Goal: Task Accomplishment & Management: Manage account settings

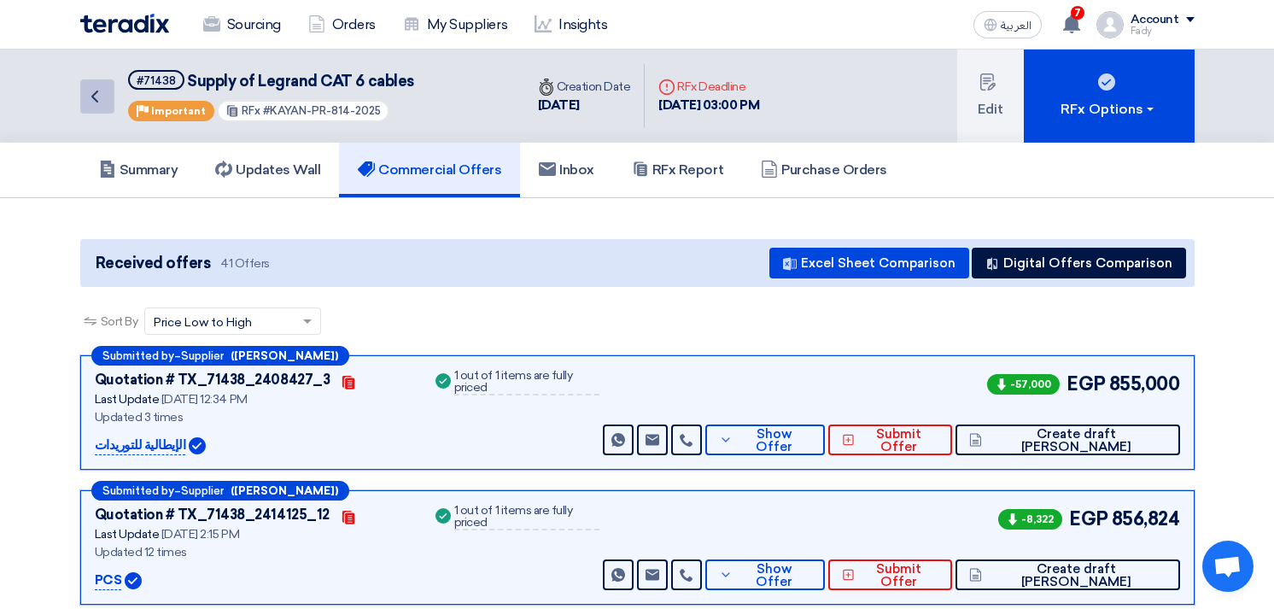
drag, startPoint x: 0, startPoint y: 0, endPoint x: 107, endPoint y: 103, distance: 148.0
click at [107, 103] on link "Back" at bounding box center [97, 96] width 34 height 34
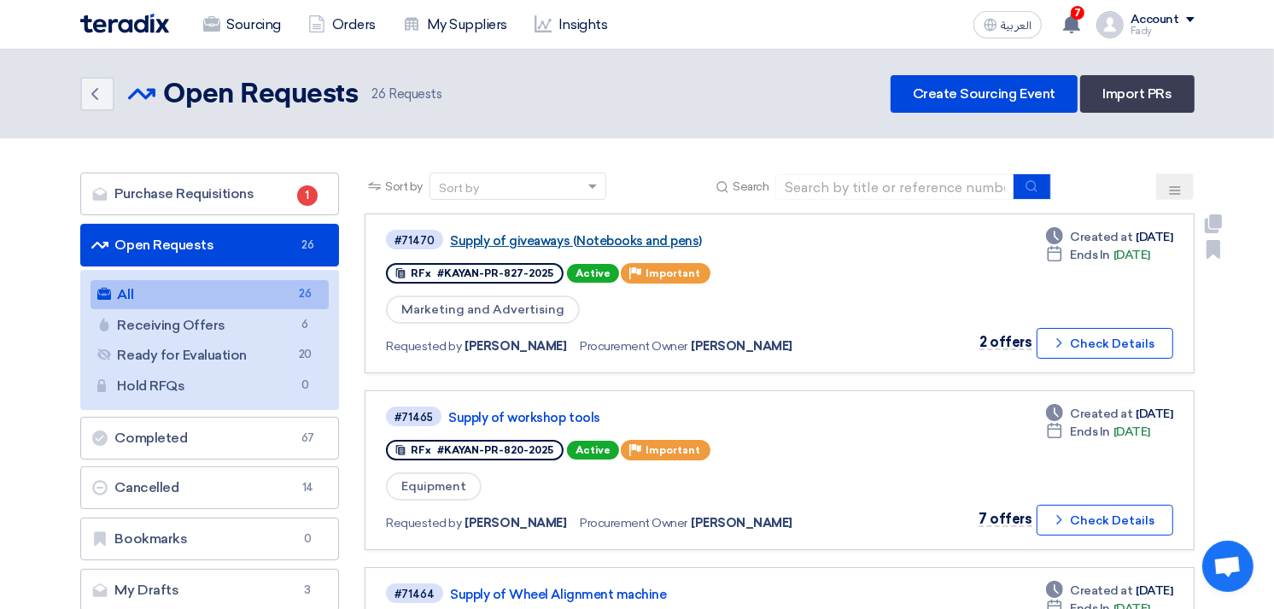
click at [658, 237] on link "Supply of giveaways (Notebooks and pens)" at bounding box center [663, 240] width 427 height 15
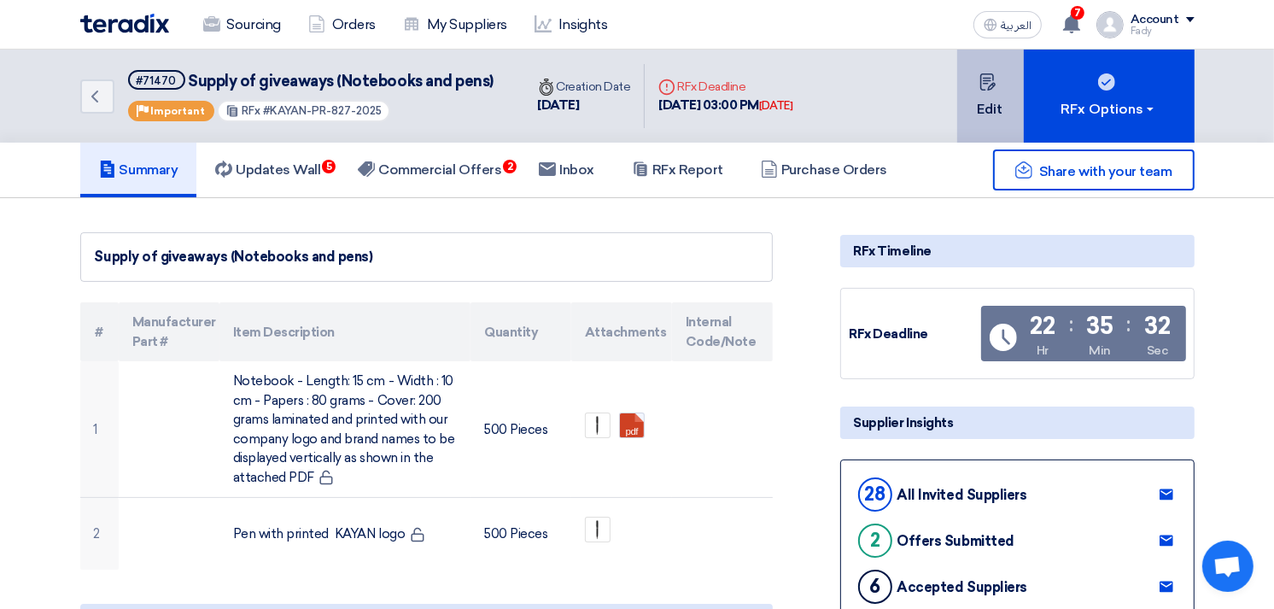
click at [977, 75] on button "Edit" at bounding box center [991, 96] width 67 height 93
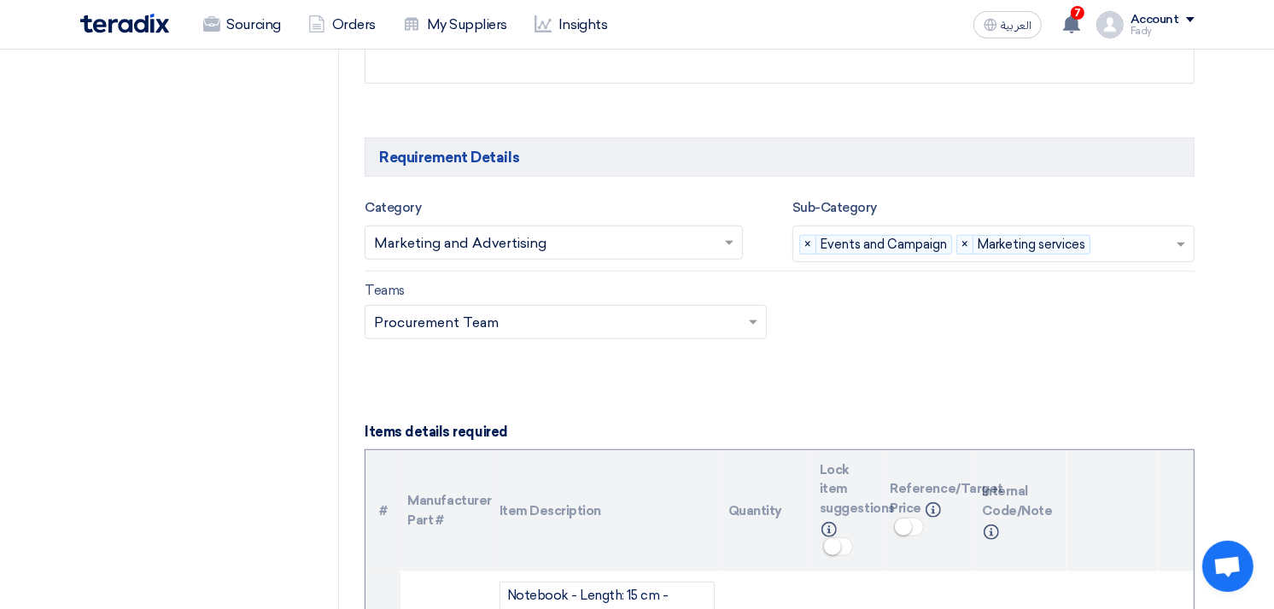
scroll to position [1328, 0]
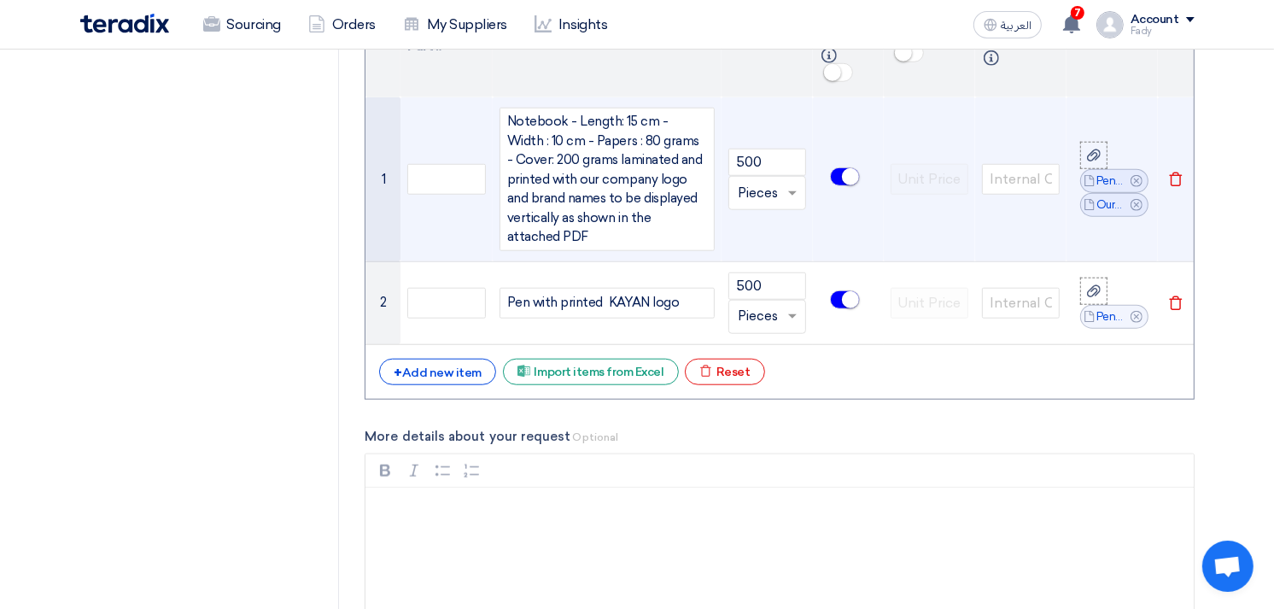
click at [1139, 175] on use at bounding box center [1137, 181] width 12 height 12
click at [1169, 172] on icon "Delete" at bounding box center [1176, 179] width 15 height 15
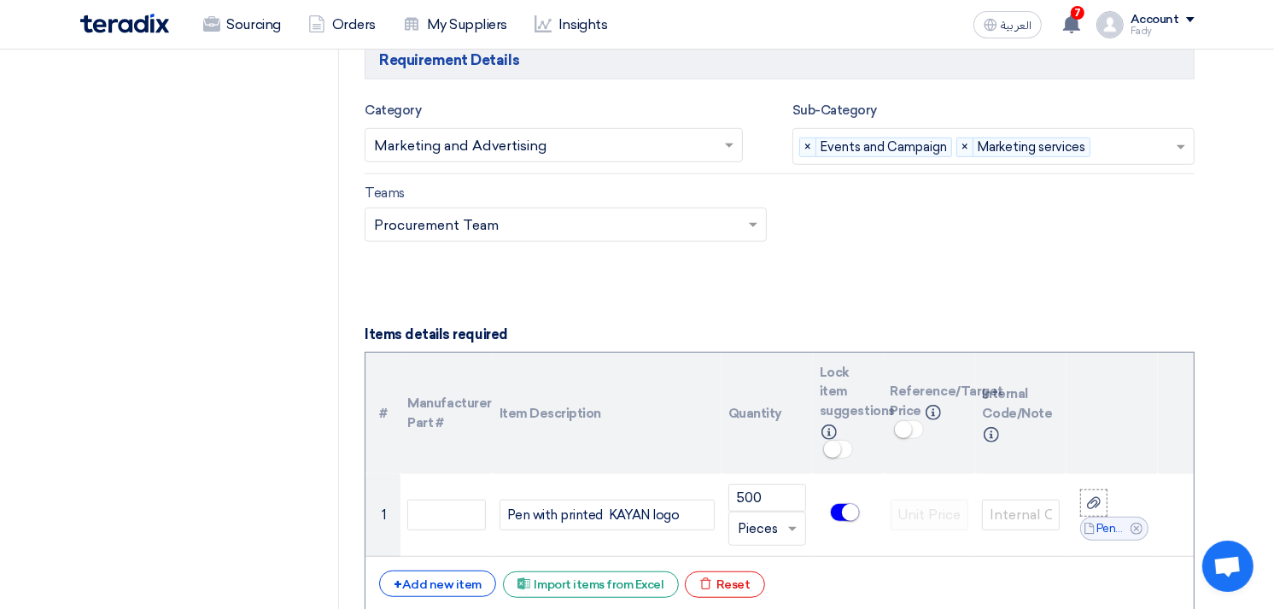
scroll to position [949, 0]
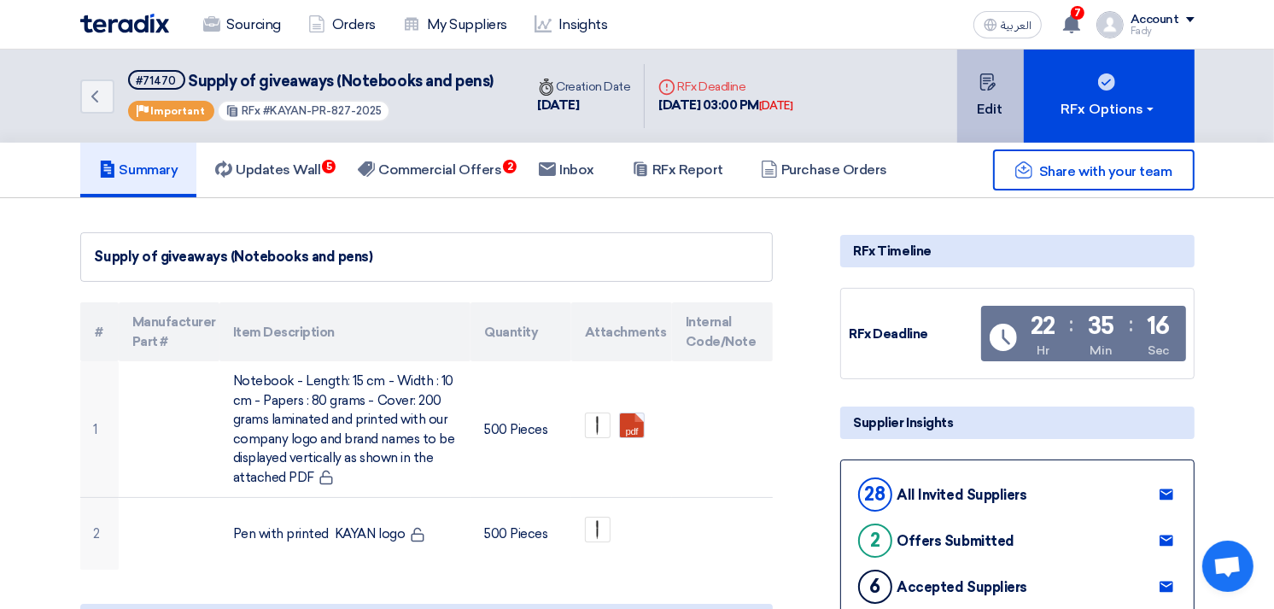
click at [982, 84] on icon at bounding box center [988, 81] width 17 height 17
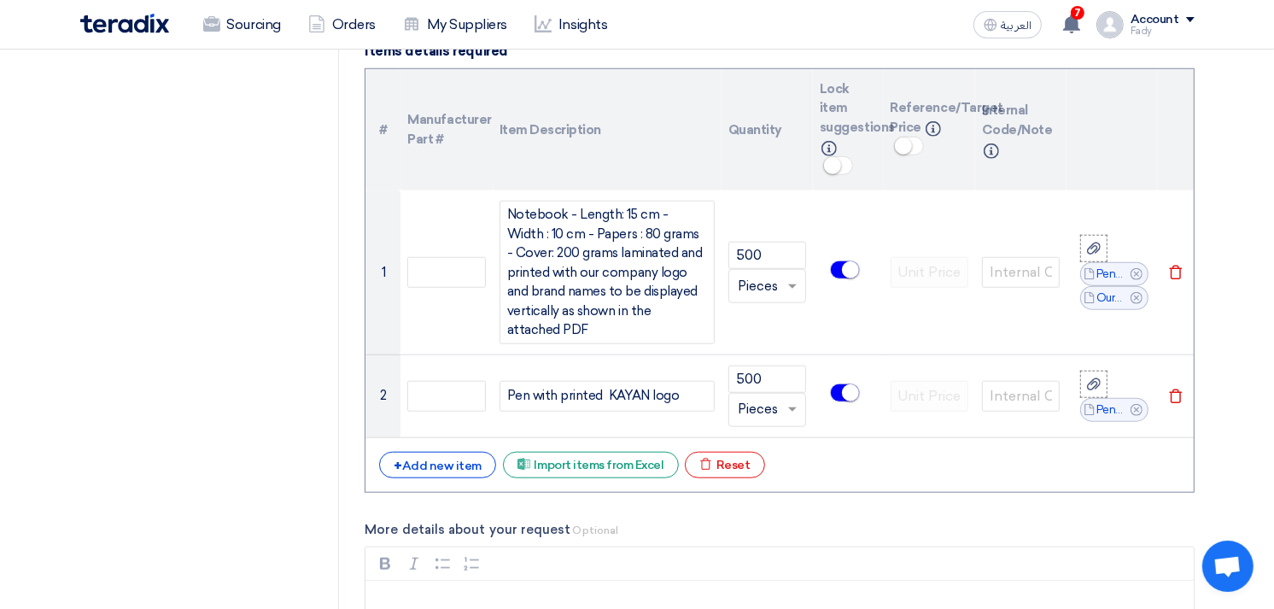
scroll to position [1233, 0]
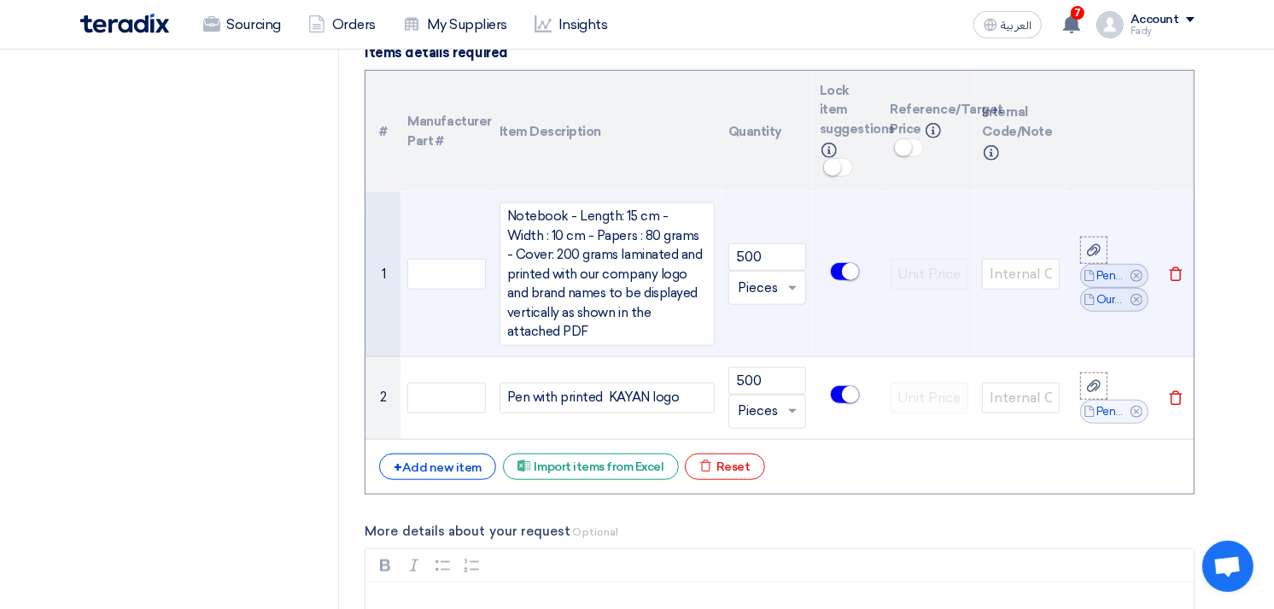
click at [1134, 270] on icon "Cancel" at bounding box center [1137, 276] width 12 height 12
click at [1087, 255] on icon at bounding box center [1094, 262] width 14 height 14
click at [0, 0] on input "file" at bounding box center [0, 0] width 0 height 0
click at [564, 215] on div "Notebook - Length: 15 cm - Width : 10 cm - Papers : 80 grams - Cover: 200 grams…" at bounding box center [607, 274] width 215 height 144
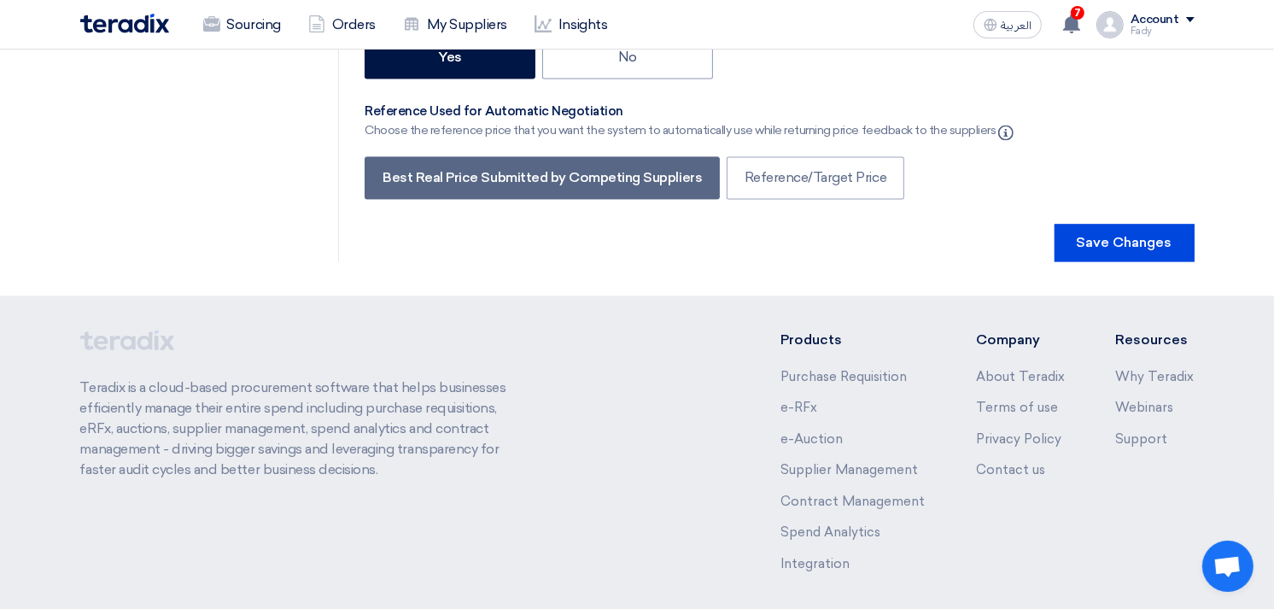
scroll to position [3201, 0]
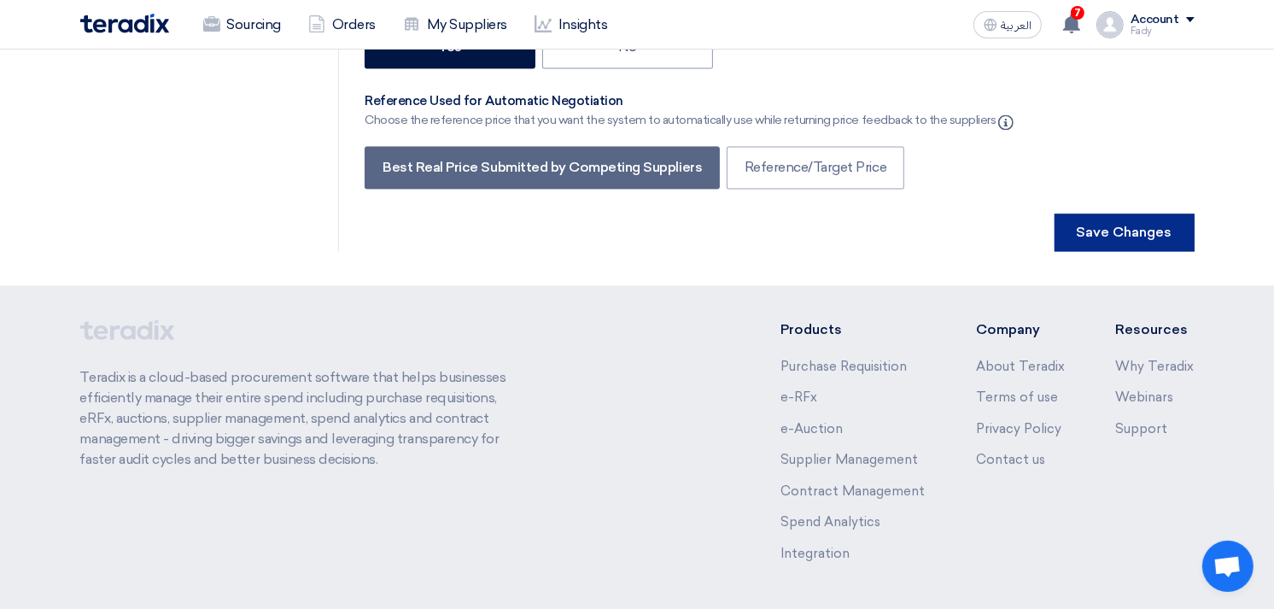
click at [1110, 214] on button "Save Changes" at bounding box center [1125, 233] width 140 height 38
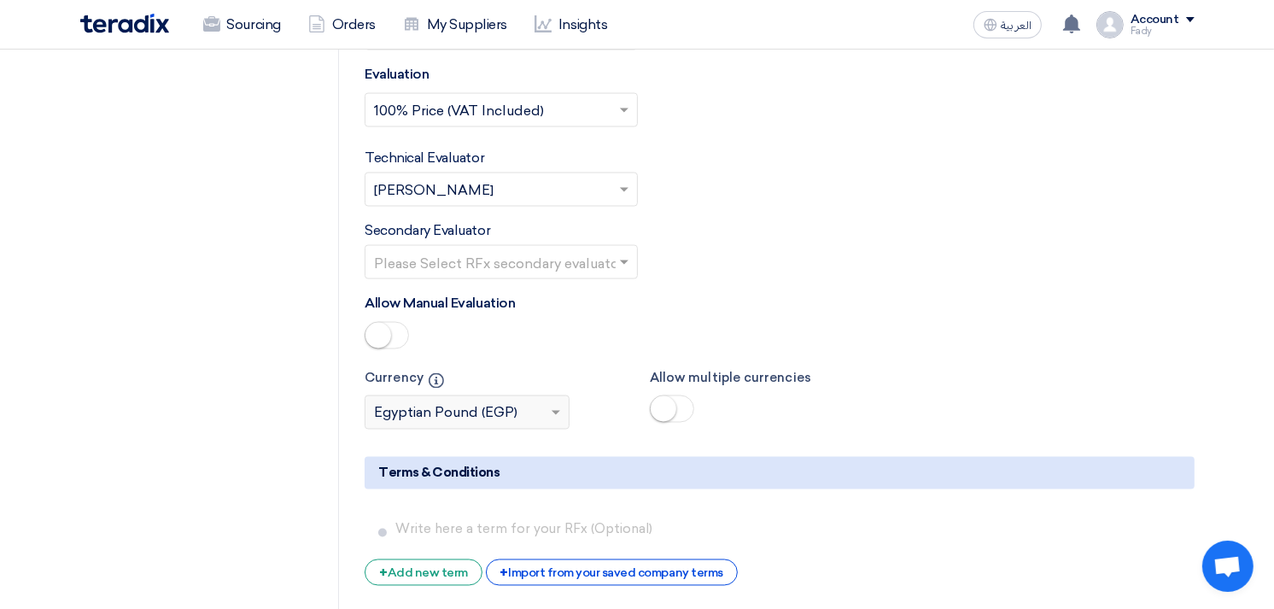
scroll to position [3037, 0]
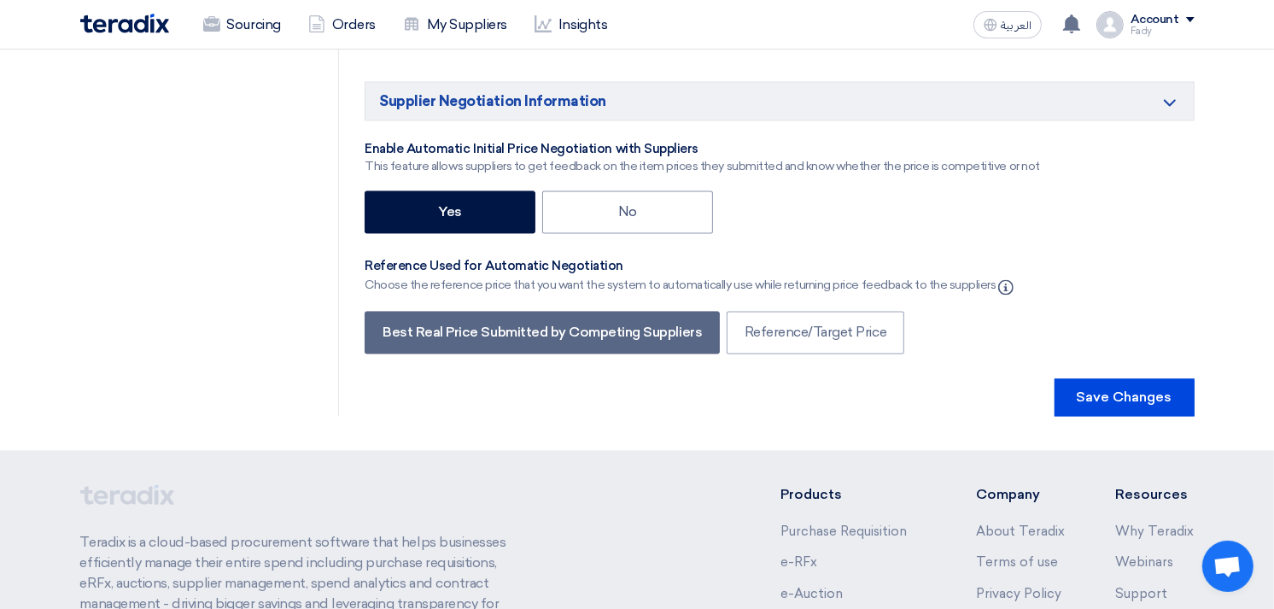
click at [1139, 378] on button "Save Changes" at bounding box center [1125, 397] width 140 height 38
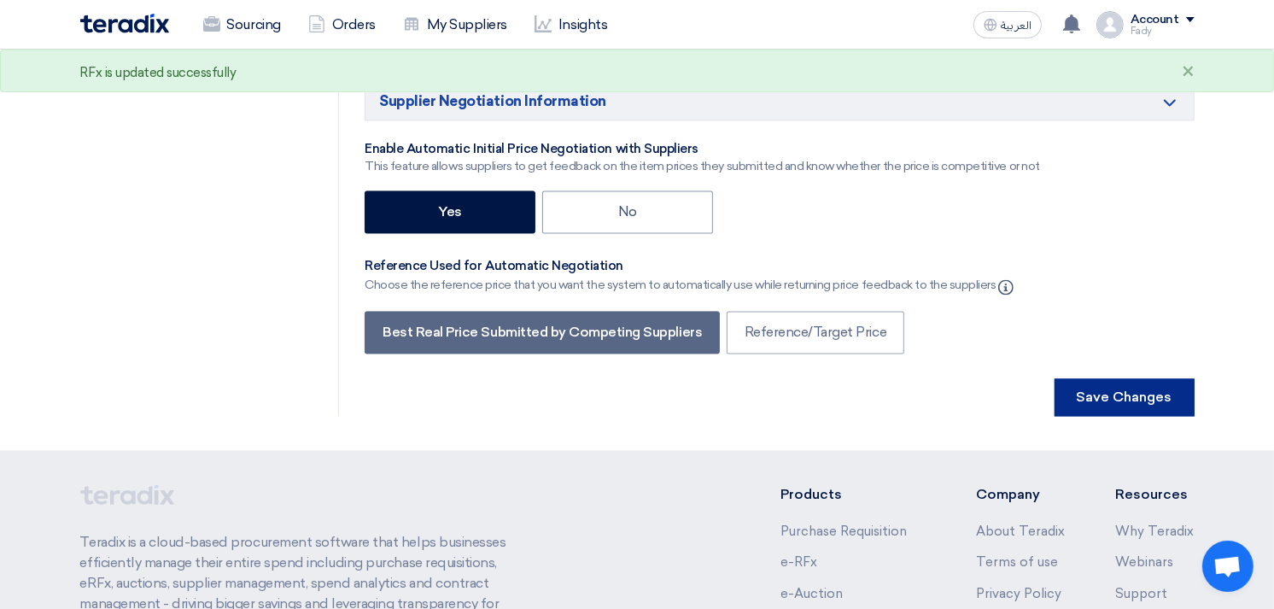
scroll to position [0, 0]
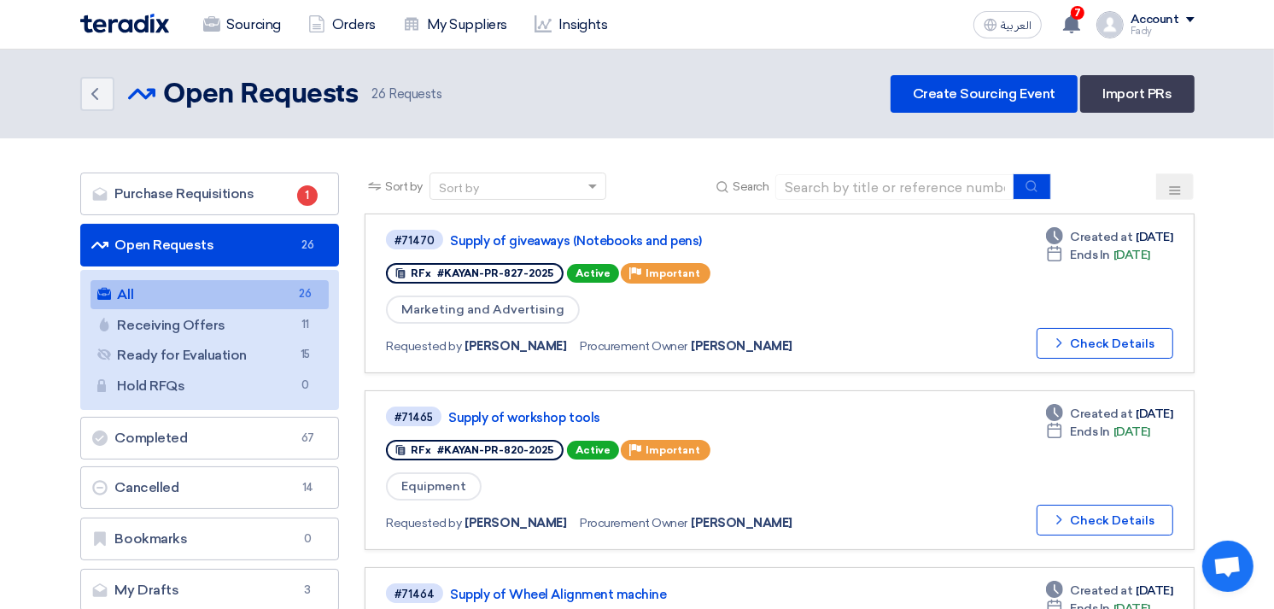
click at [1074, 4] on div "Sourcing Orders My Suppliers Insights العربية ع 7 a new question for Supply of …" at bounding box center [637, 24] width 1140 height 49
click at [1081, 21] on icon at bounding box center [1072, 24] width 19 height 19
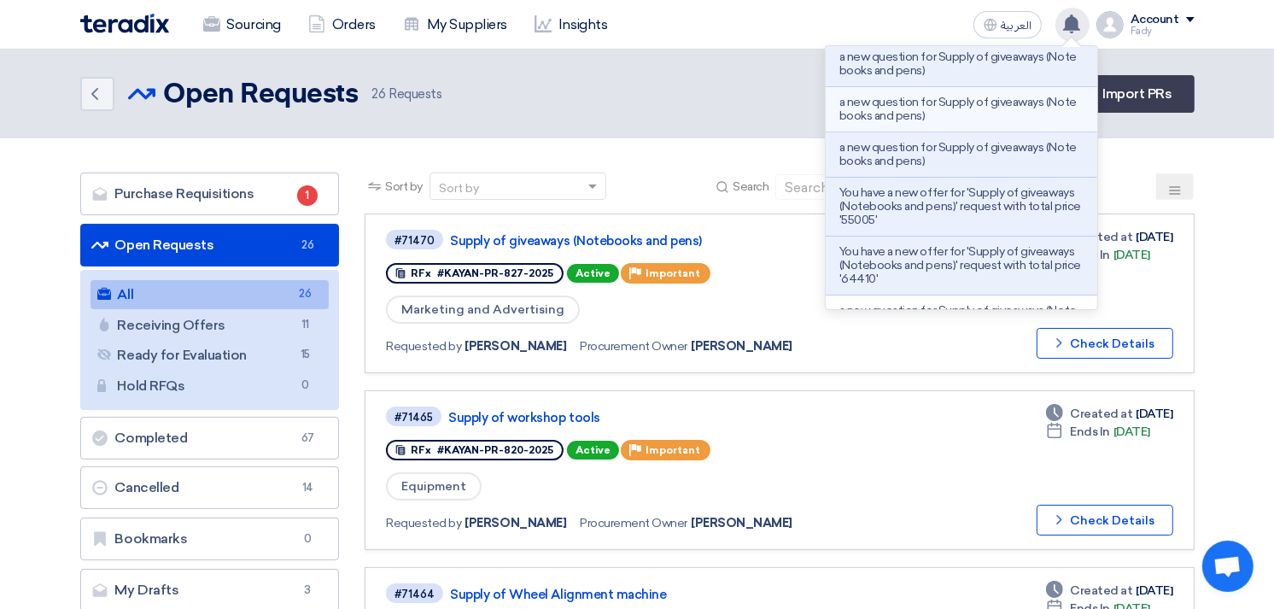
scroll to position [95, 0]
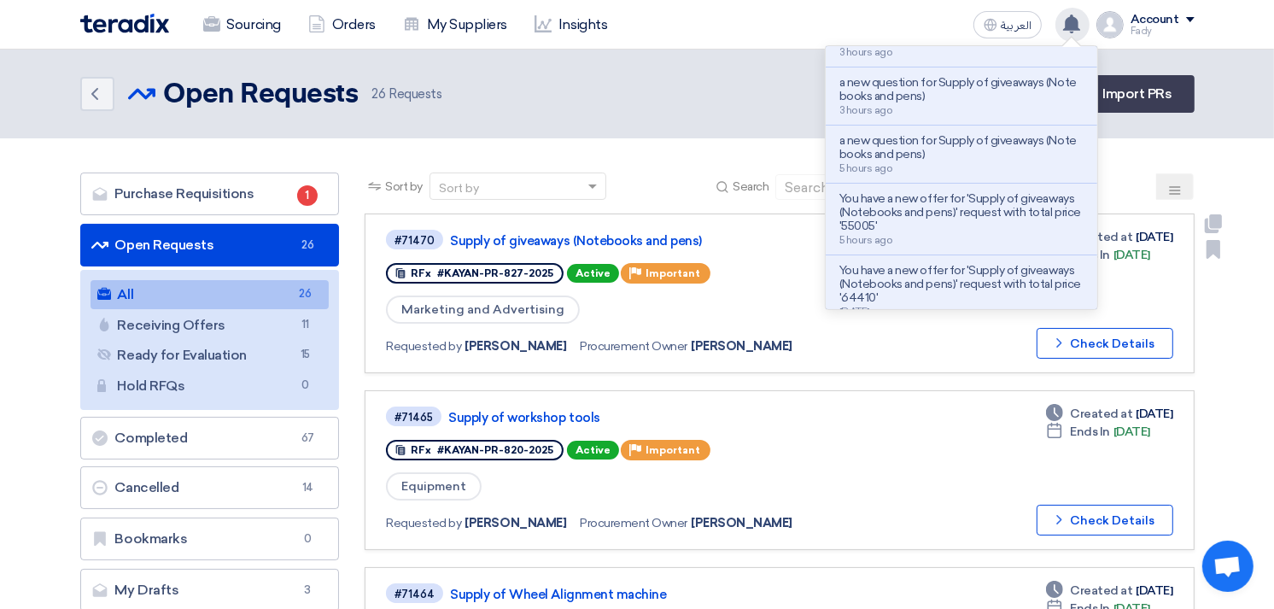
click at [805, 352] on div "Requested by Fady Mahmoud Procurement Owner Fady Mahmoud" at bounding box center [631, 346] width 491 height 25
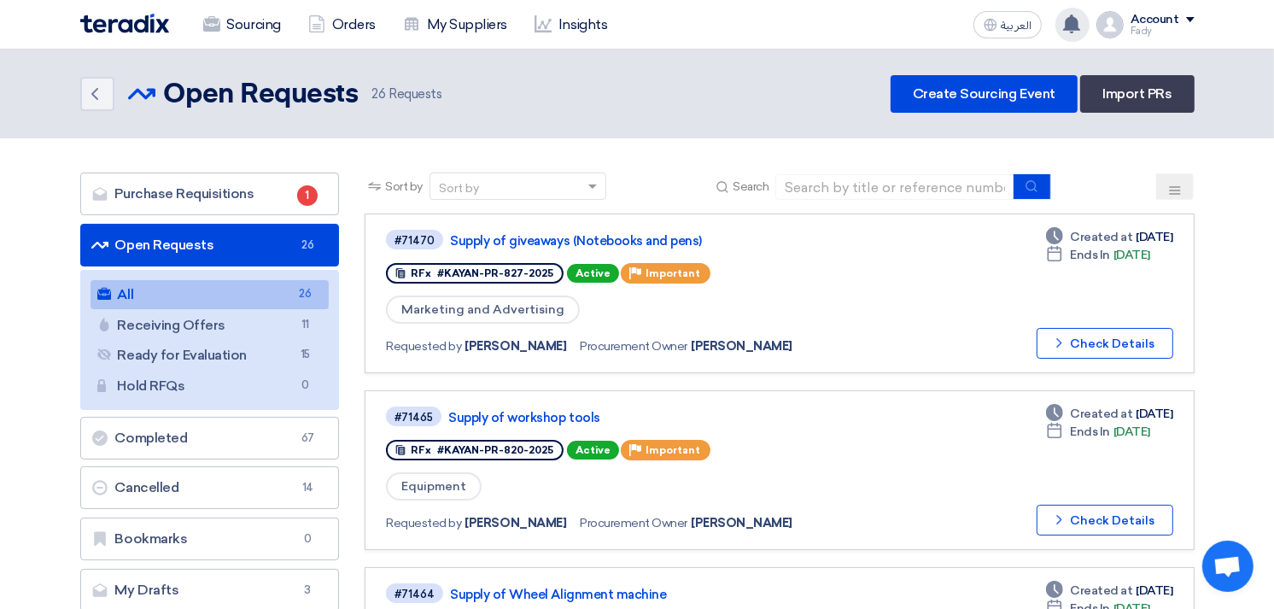
click at [1071, 18] on use at bounding box center [1071, 24] width 17 height 19
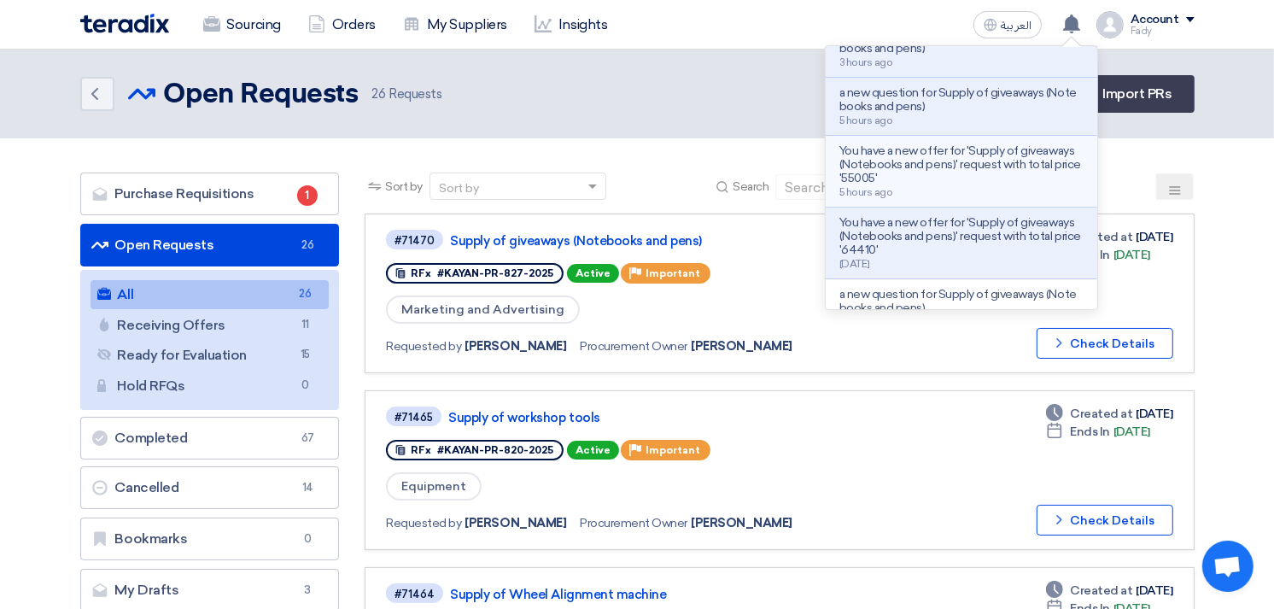
scroll to position [190, 0]
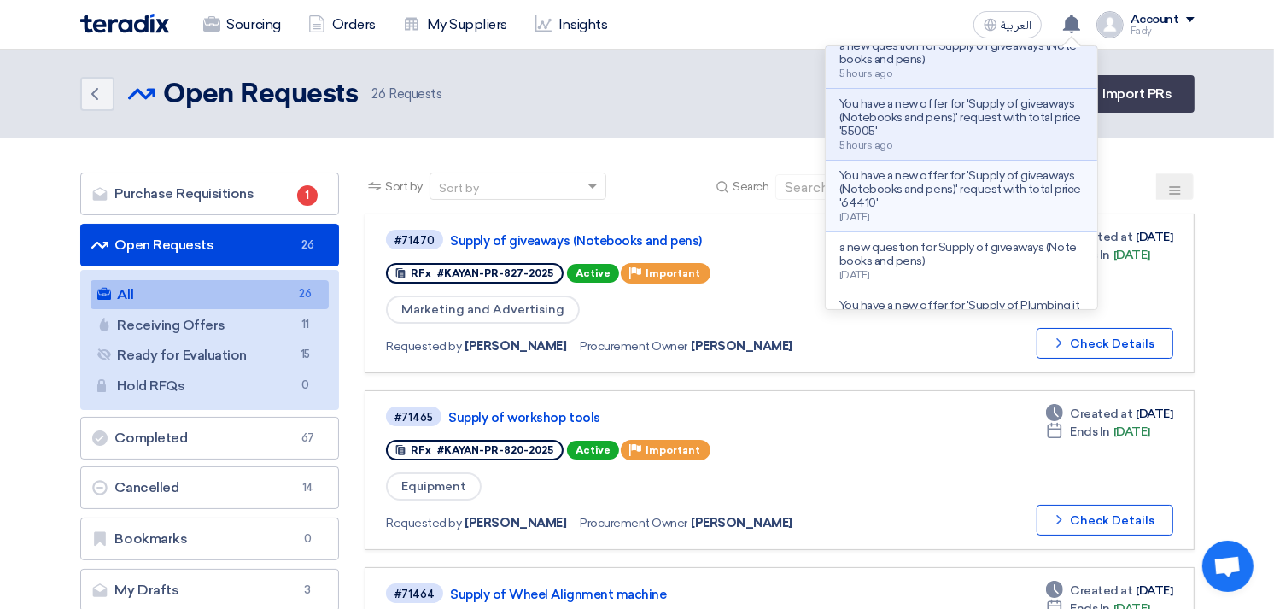
click at [999, 210] on p "You have a new offer for 'Supply of giveaways (Notebooks and pens)' request wit…" at bounding box center [962, 189] width 244 height 41
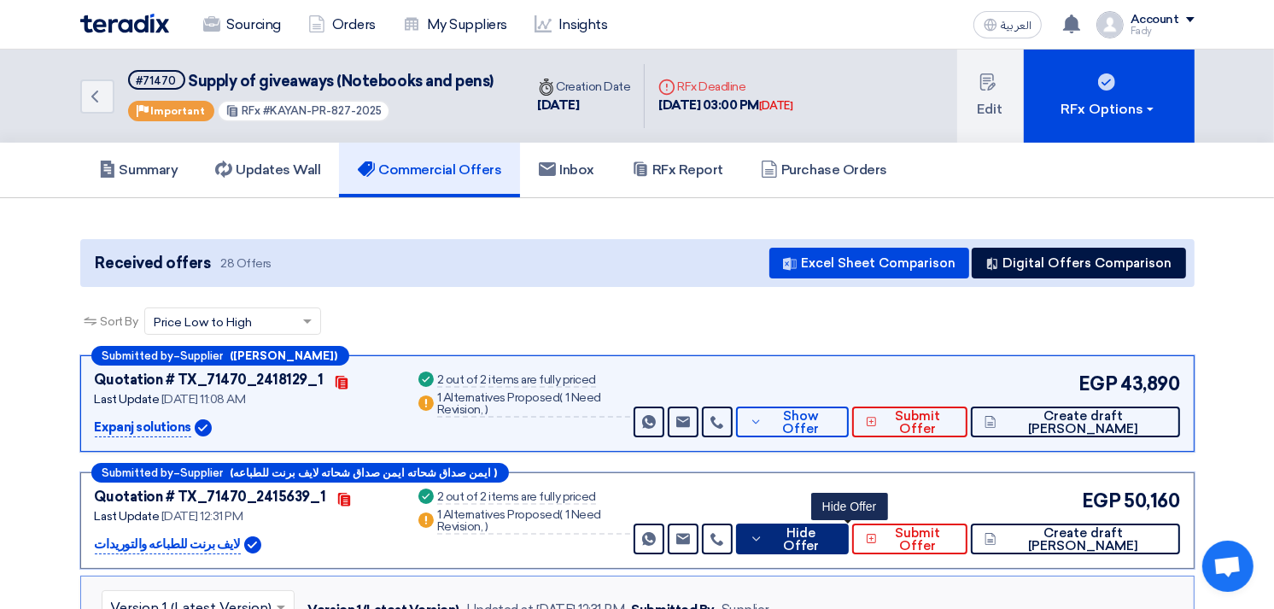
click at [839, 524] on button "Hide Offer" at bounding box center [792, 539] width 113 height 31
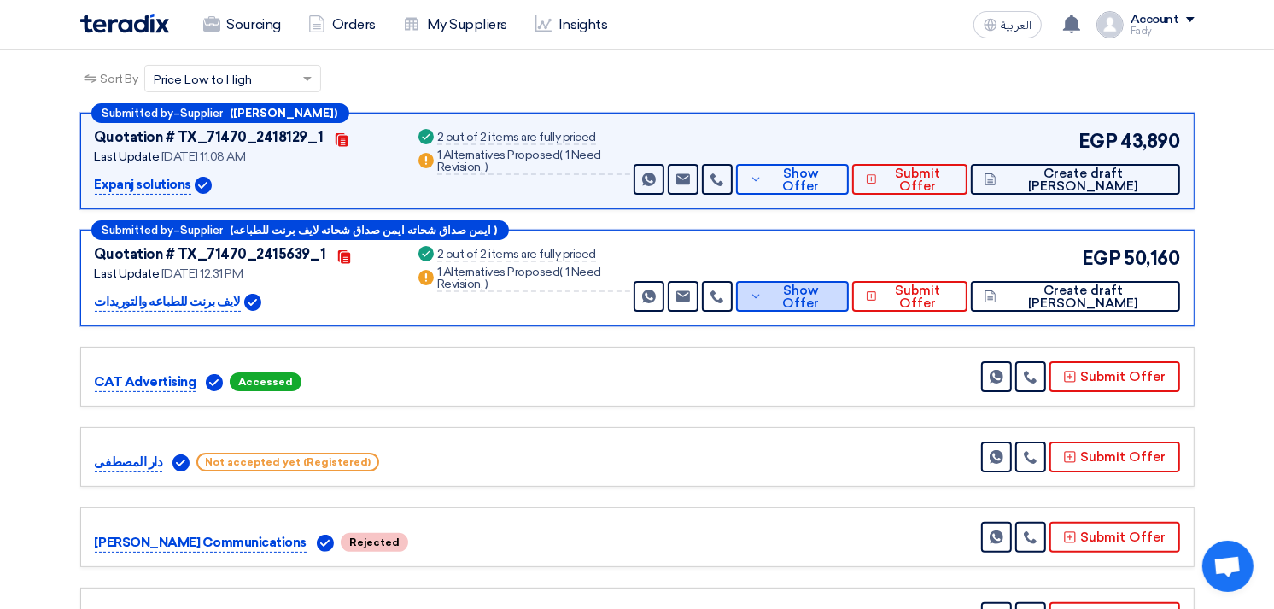
scroll to position [185, 0]
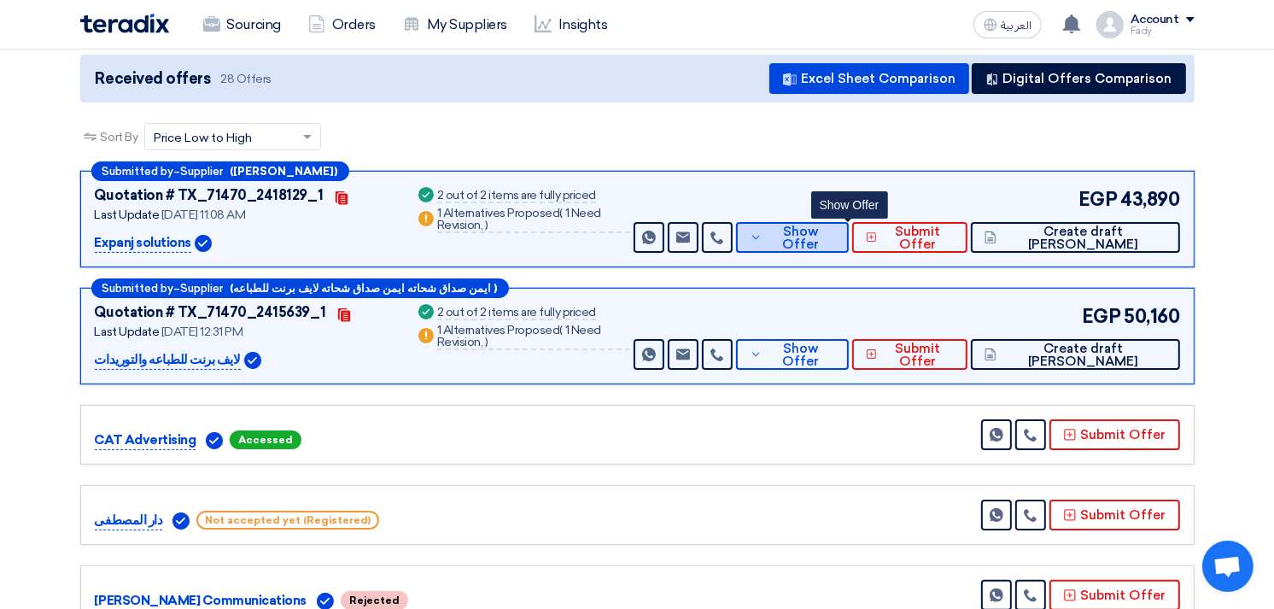
click at [824, 233] on span "Show Offer" at bounding box center [801, 239] width 68 height 26
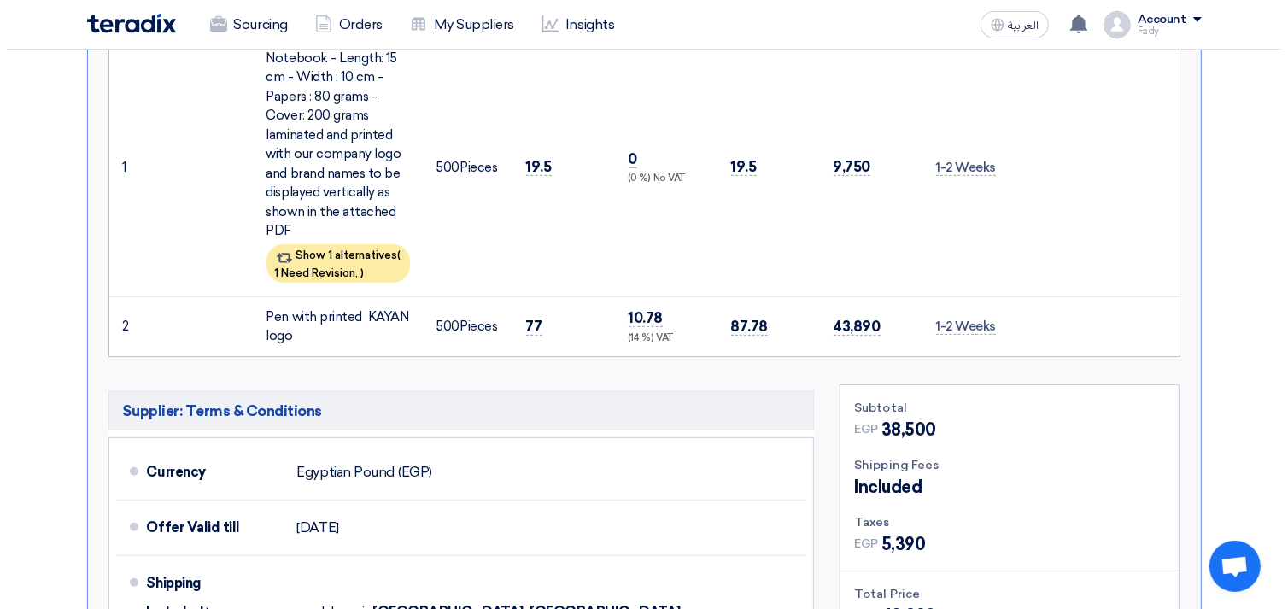
scroll to position [565, 0]
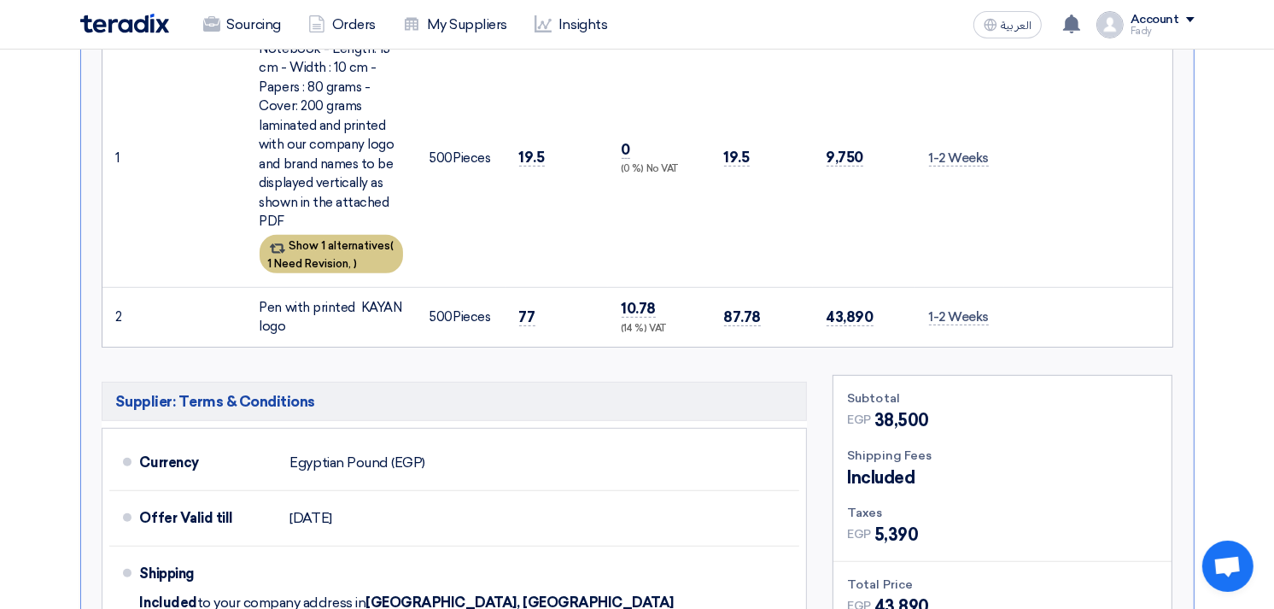
click at [339, 251] on div "Show 1 alternatives ( 1 Need Revision, )" at bounding box center [332, 254] width 144 height 38
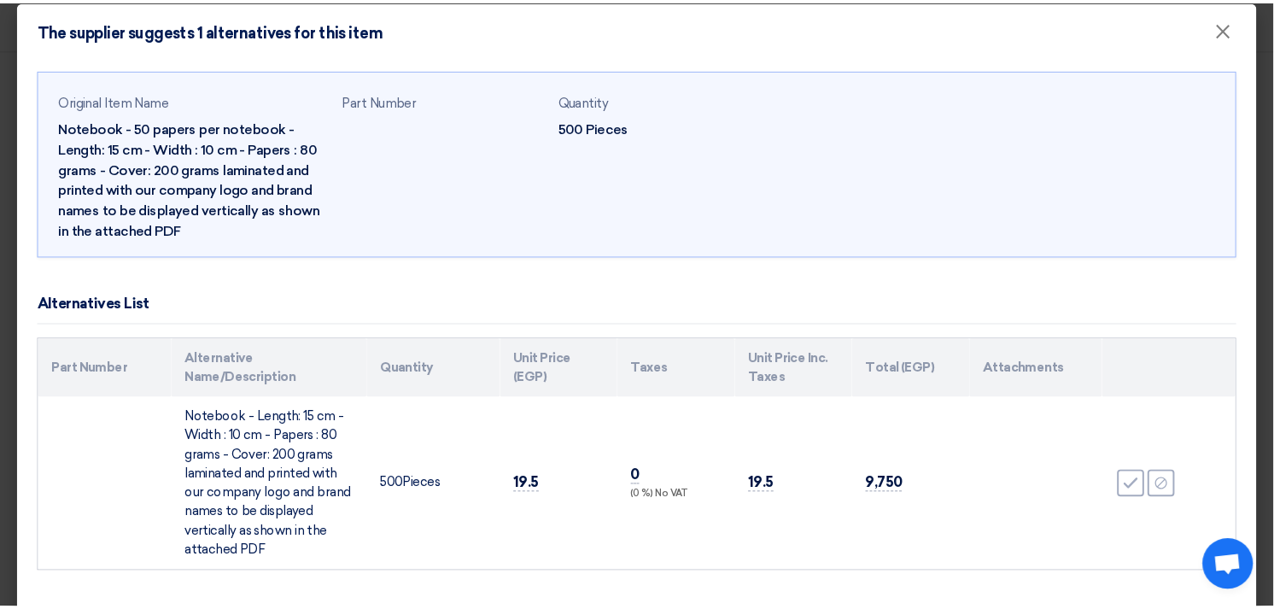
scroll to position [0, 0]
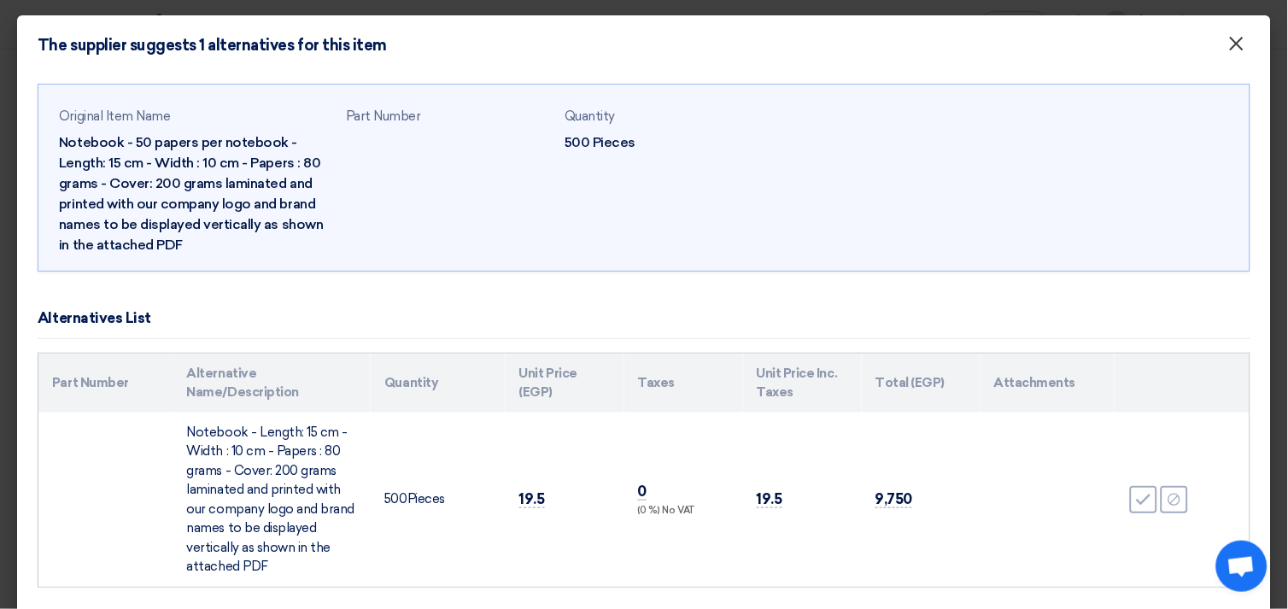
click at [1228, 50] on span "×" at bounding box center [1236, 48] width 17 height 34
